Goal: Check status: Check status

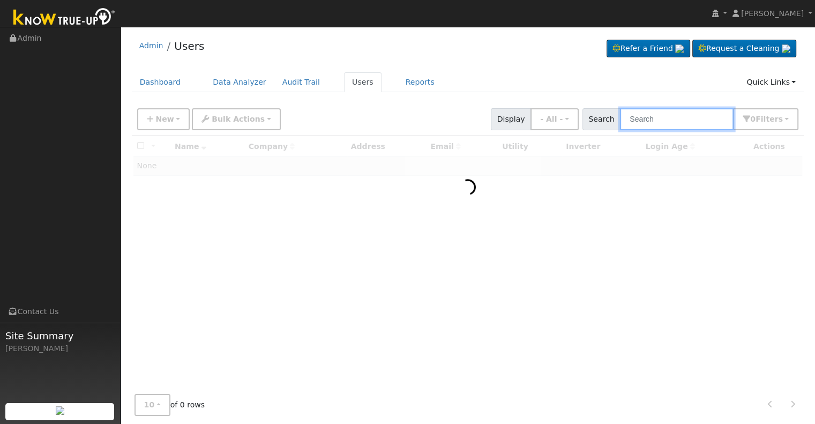
click at [643, 119] on input "text" at bounding box center [677, 119] width 114 height 22
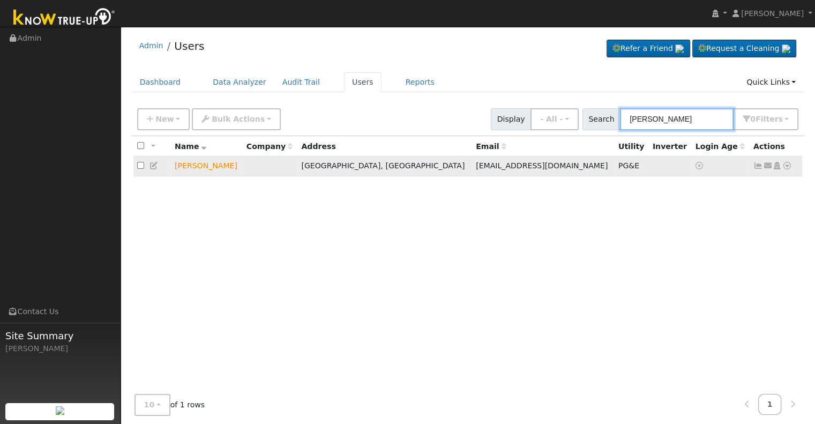
type input "neil block"
click at [784, 166] on icon at bounding box center [787, 166] width 10 height 8
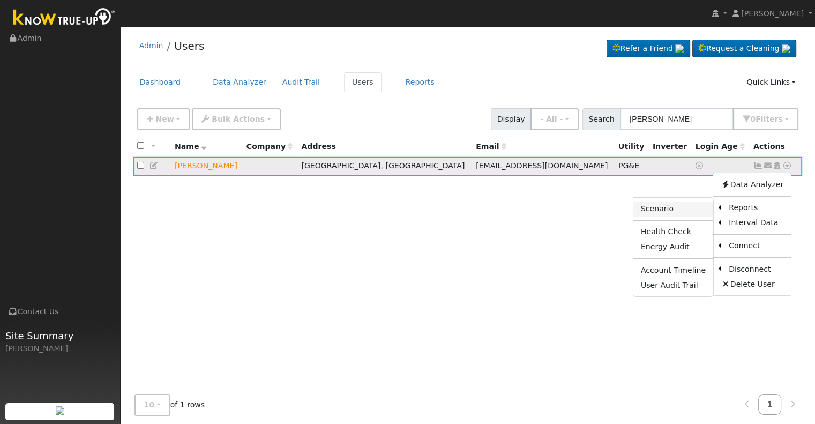
click at [684, 207] on link "Scenario" at bounding box center [673, 208] width 80 height 15
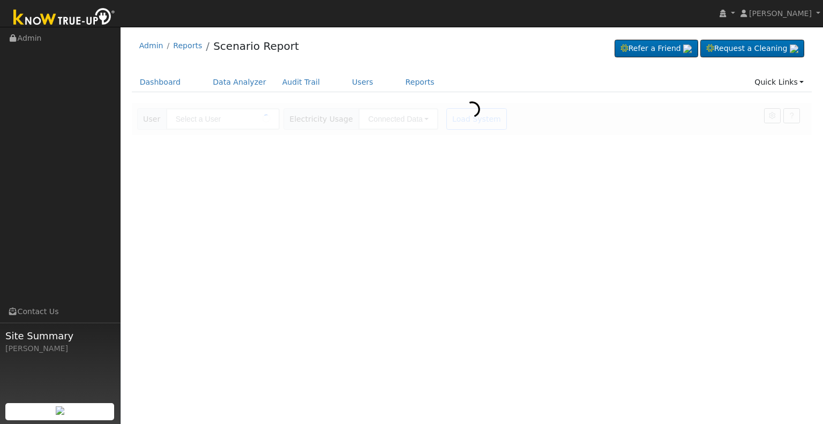
type input "Neil Block"
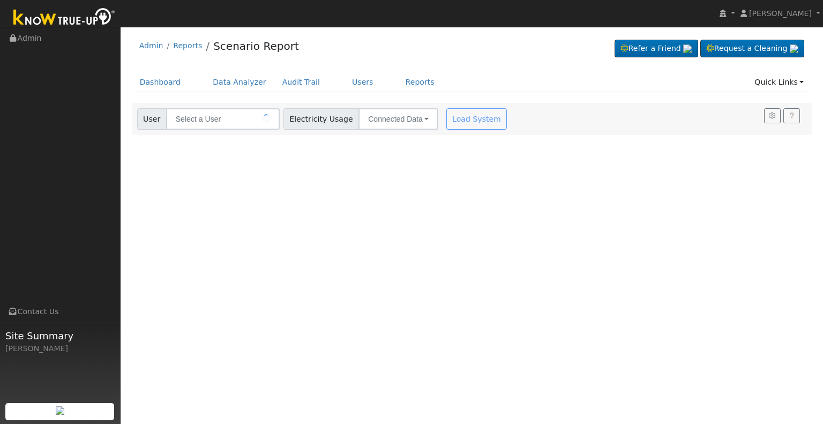
type input "[PERSON_NAME]"
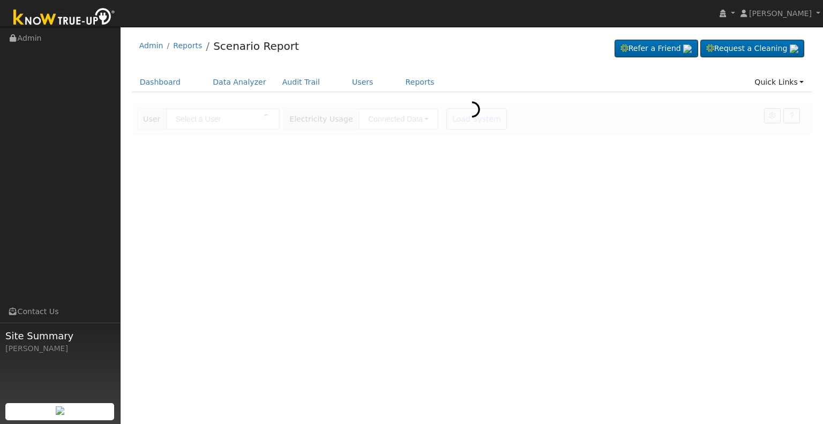
type input "[PERSON_NAME]"
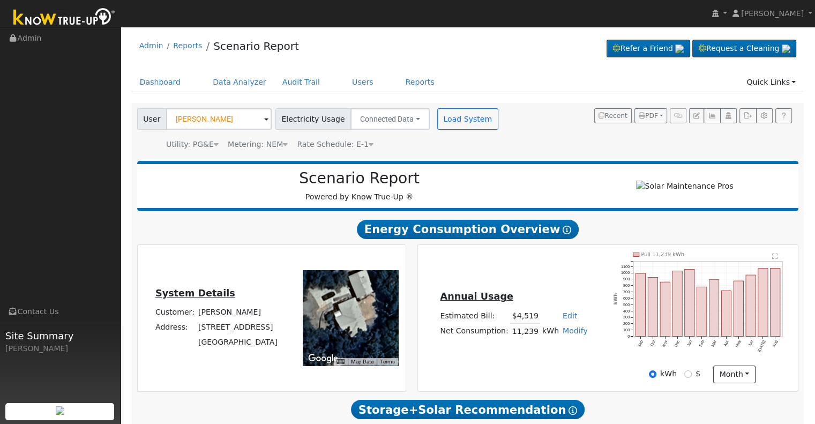
click at [566, 366] on div "Annual Usage Estimated Bill: $4,519 Edit Estimated Bill $ Annual Net Consumptio…" at bounding box center [608, 317] width 377 height 131
click at [478, 199] on div "Scenario Report Powered by Know True-Up ®" at bounding box center [360, 185] width 434 height 33
